Goal: Information Seeking & Learning: Compare options

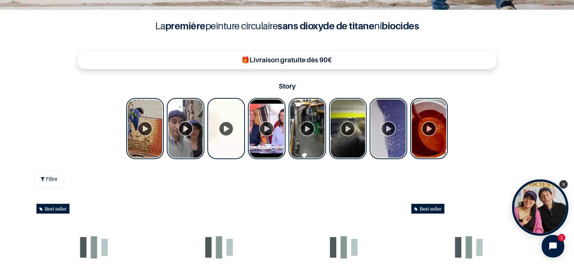
scroll to position [234, 0]
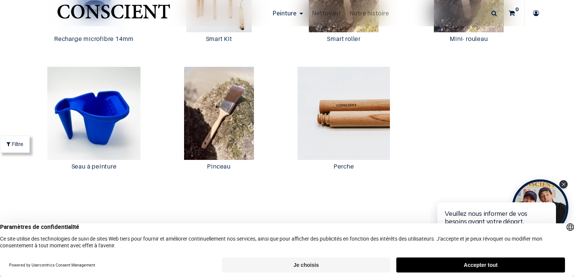
scroll to position [1498, 0]
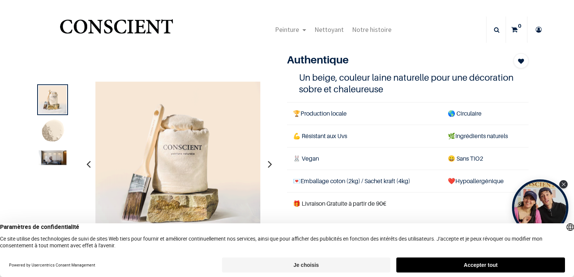
scroll to position [29, 0]
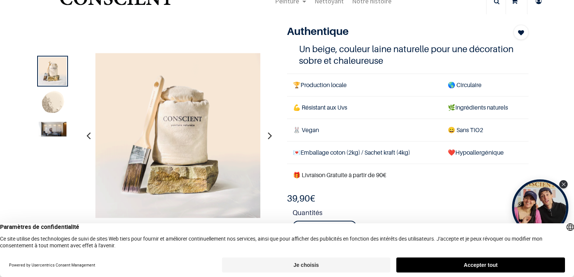
click at [53, 127] on img at bounding box center [53, 129] width 28 height 15
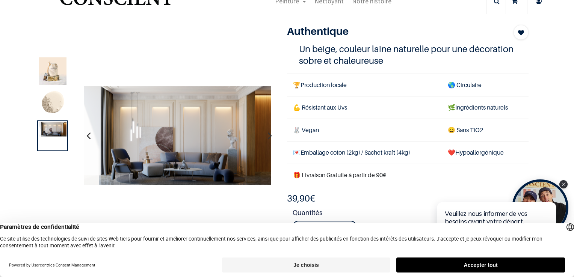
click at [56, 105] on img at bounding box center [53, 104] width 28 height 28
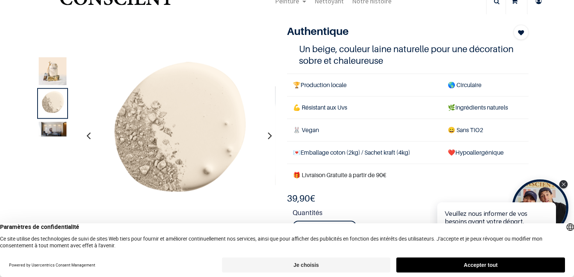
click at [56, 76] on img at bounding box center [53, 71] width 28 height 28
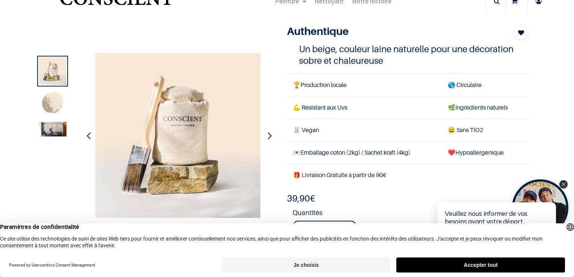
click at [54, 130] on img at bounding box center [53, 129] width 28 height 15
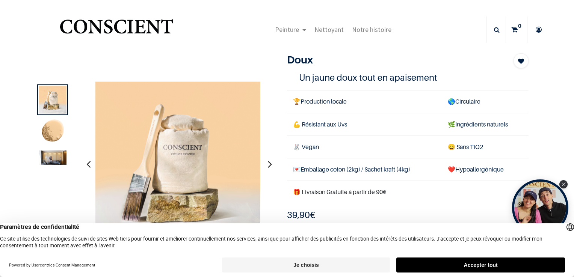
click at [56, 162] on img at bounding box center [53, 158] width 28 height 15
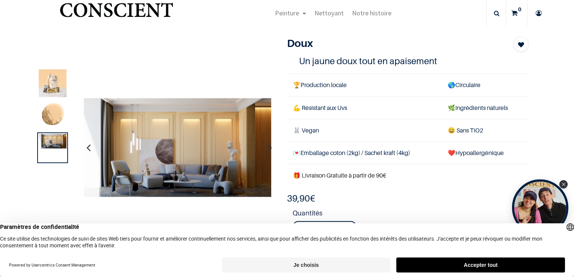
scroll to position [18, 0]
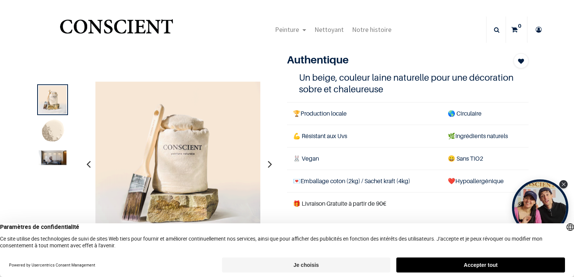
click at [61, 161] on img at bounding box center [53, 158] width 28 height 15
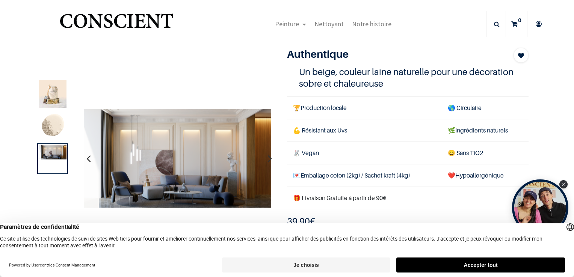
scroll to position [6, 0]
click at [61, 125] on img at bounding box center [53, 126] width 28 height 28
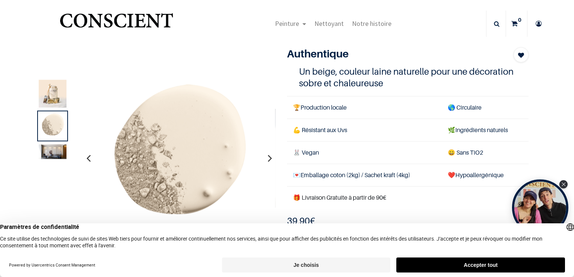
click at [57, 148] on img at bounding box center [53, 152] width 28 height 15
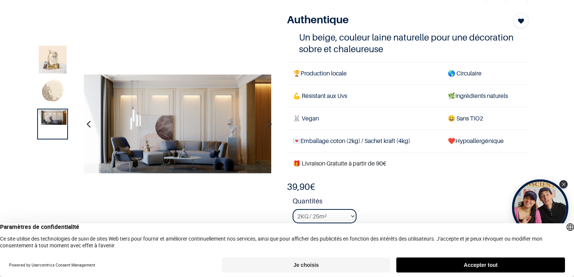
scroll to position [41, 0]
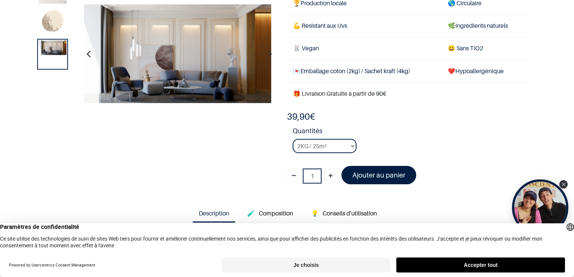
scroll to position [148, 0]
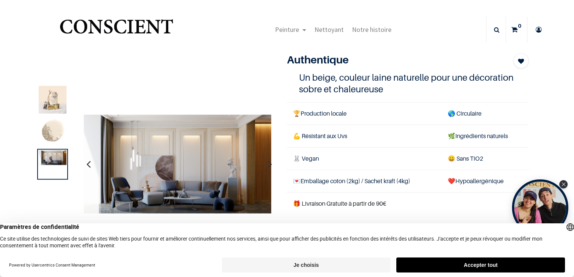
click at [59, 133] on img at bounding box center [53, 132] width 28 height 28
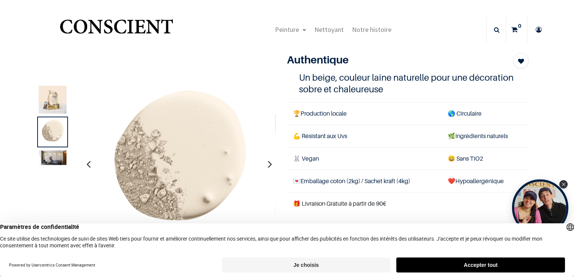
click at [51, 100] on img at bounding box center [53, 100] width 28 height 28
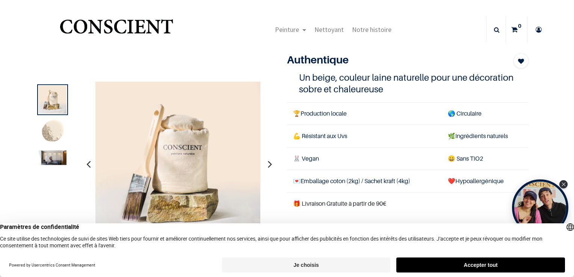
click at [50, 158] on img at bounding box center [53, 158] width 28 height 15
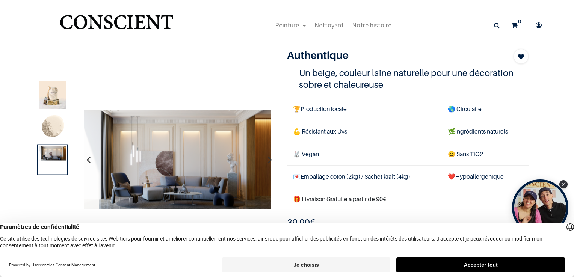
scroll to position [6, 0]
